Goal: Find specific page/section: Find specific page/section

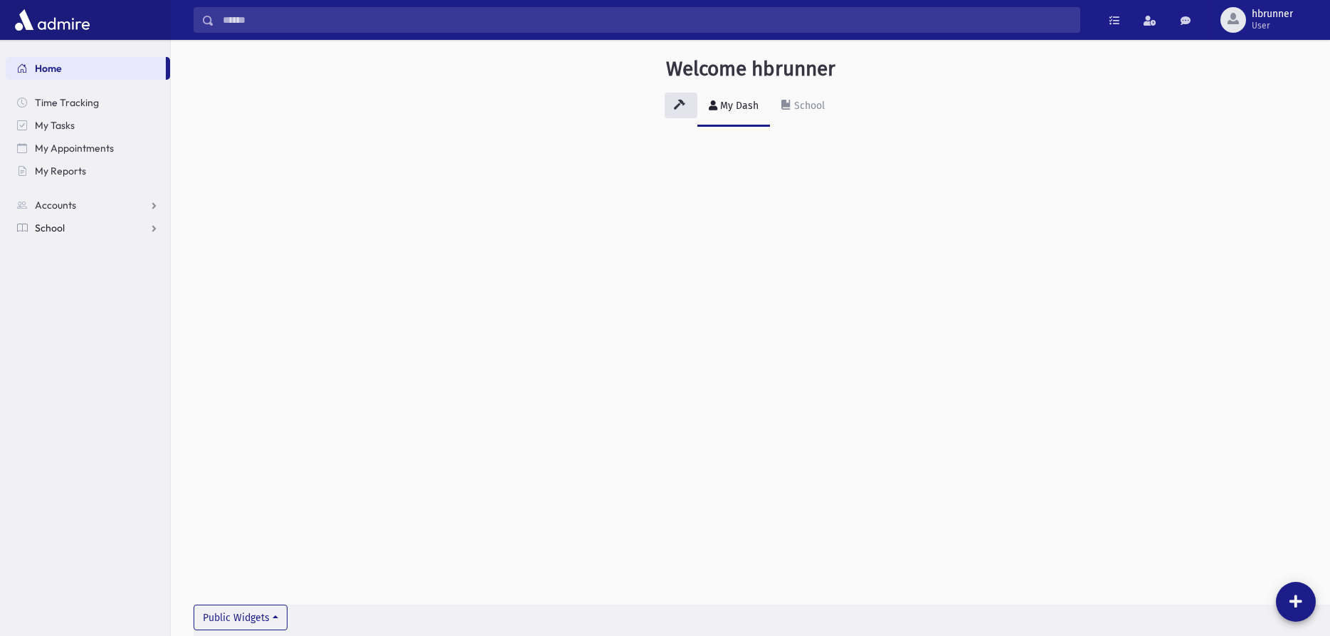
click at [41, 228] on span "School" at bounding box center [50, 227] width 30 height 13
click at [50, 258] on link "Students" at bounding box center [88, 250] width 164 height 23
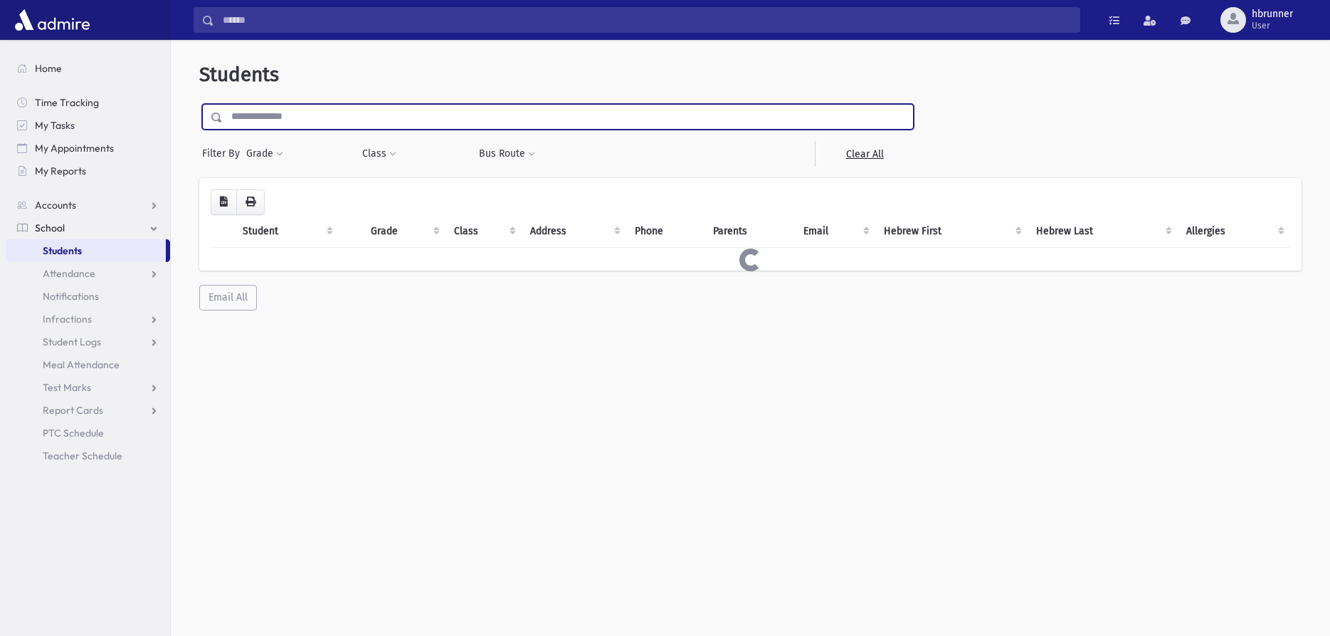
click at [271, 115] on input "text" at bounding box center [568, 117] width 690 height 26
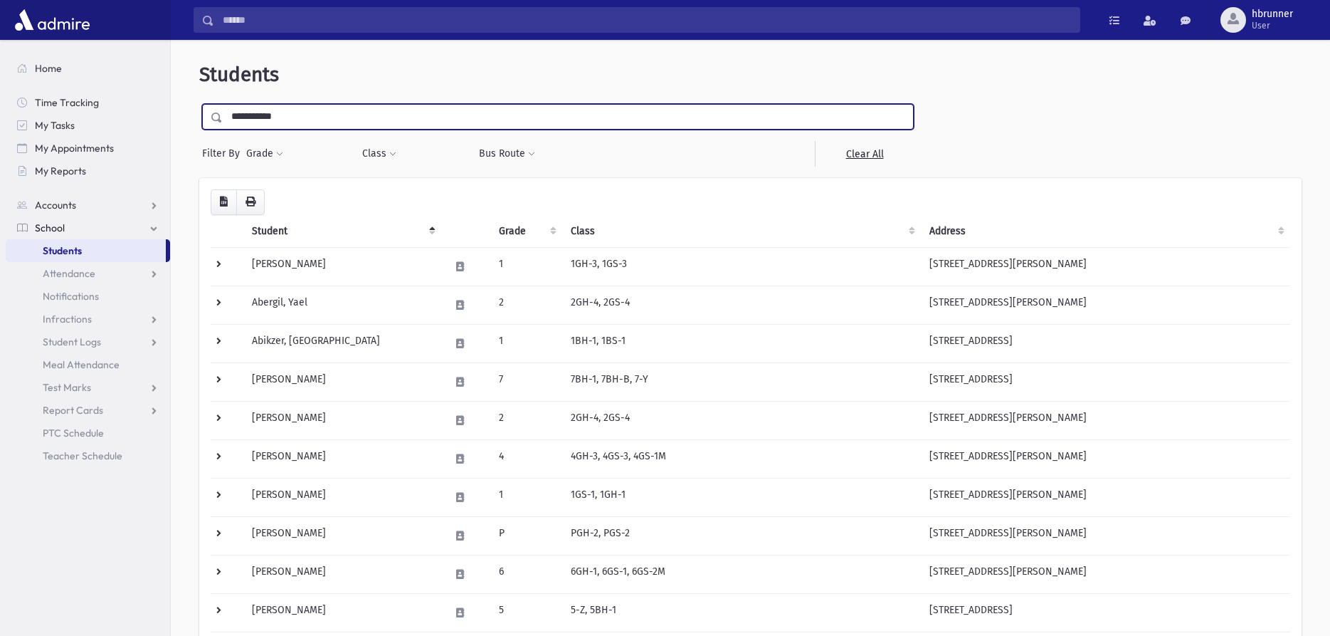
type input "**********"
click at [199, 104] on input "submit" at bounding box center [219, 113] width 40 height 19
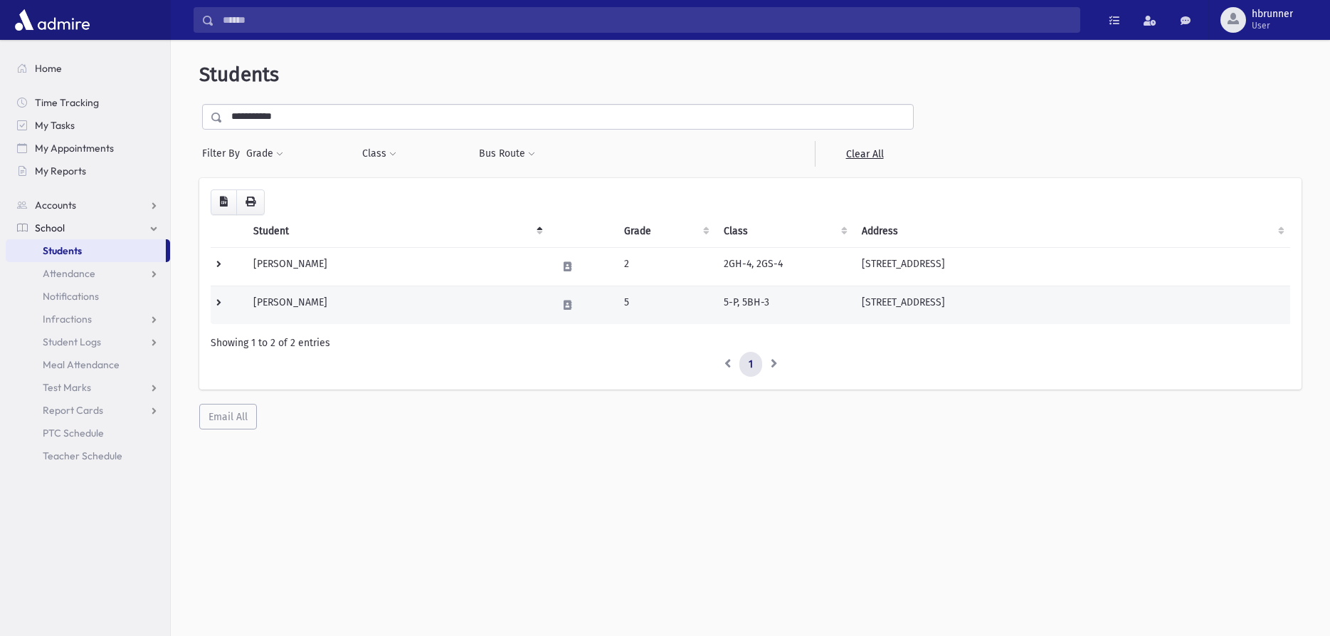
click at [399, 304] on td "Schulgasser, Donny" at bounding box center [397, 304] width 304 height 38
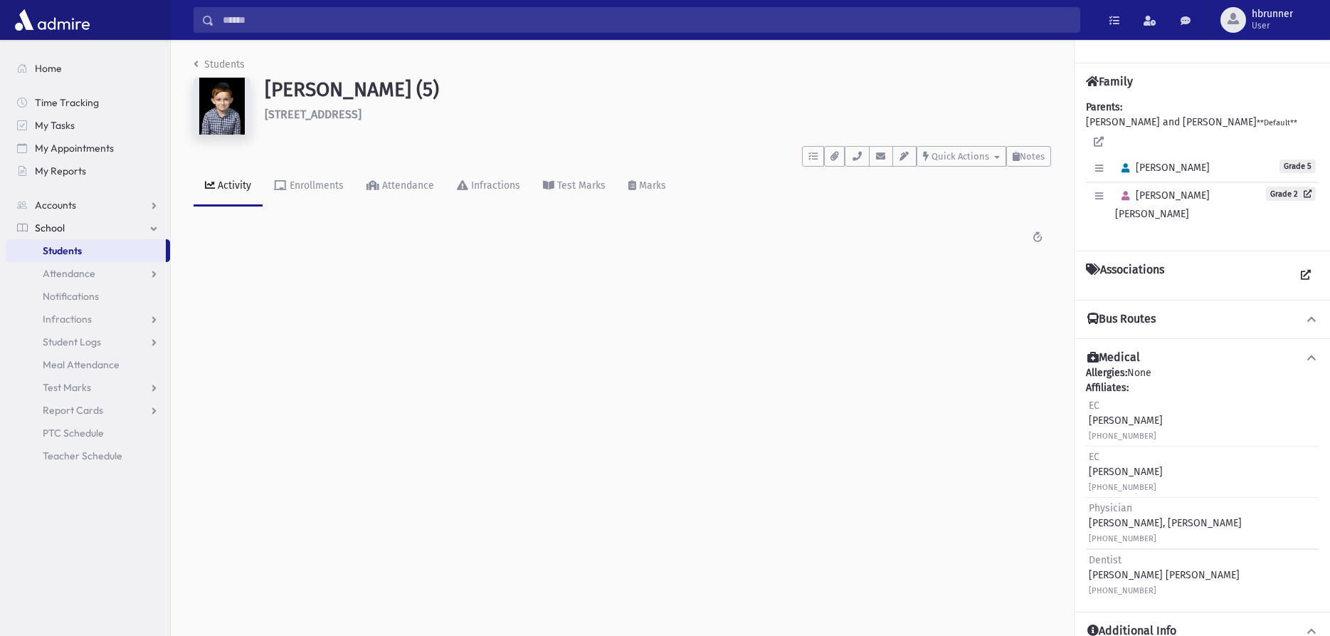
click at [1314, 314] on icon at bounding box center [1311, 319] width 13 height 10
